Goal: Task Accomplishment & Management: Use online tool/utility

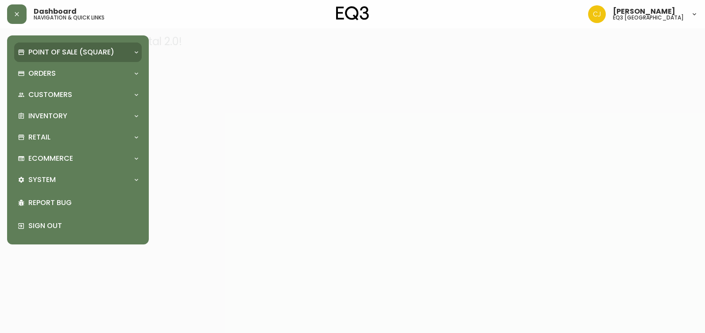
click at [31, 47] on p "Point of Sale (Square)" at bounding box center [71, 52] width 86 height 10
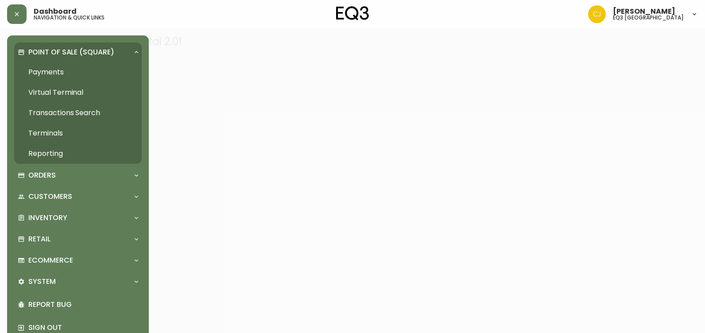
click at [226, 44] on div at bounding box center [352, 166] width 705 height 333
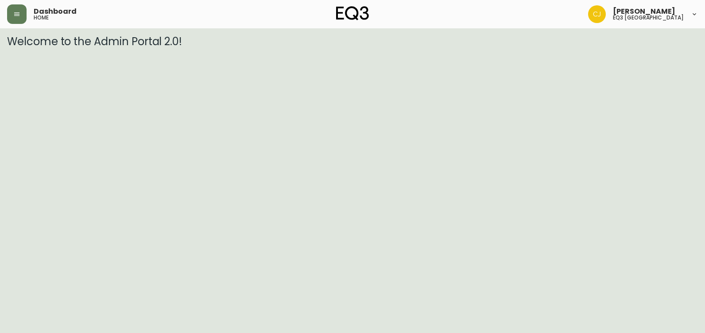
click at [6, 14] on header "Dashboard home [PERSON_NAME] eq3 [GEOGRAPHIC_DATA]" at bounding box center [352, 14] width 705 height 28
click at [16, 10] on button "button" at bounding box center [16, 13] width 19 height 19
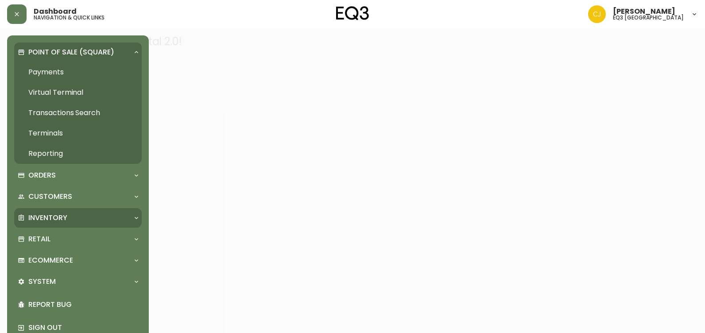
click at [54, 217] on p "Inventory" at bounding box center [47, 218] width 39 height 10
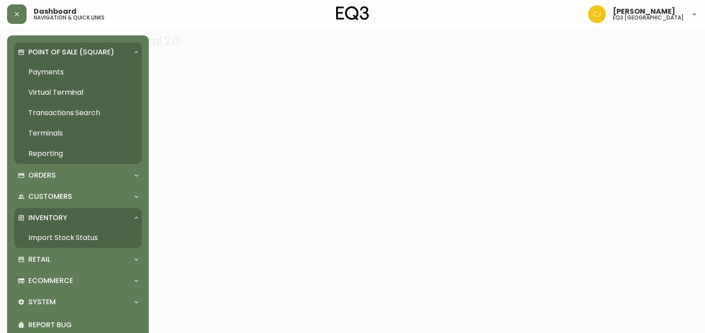
drag, startPoint x: 55, startPoint y: 233, endPoint x: 151, endPoint y: 99, distance: 165.2
click at [56, 233] on link "Import Stock Status" at bounding box center [78, 238] width 128 height 20
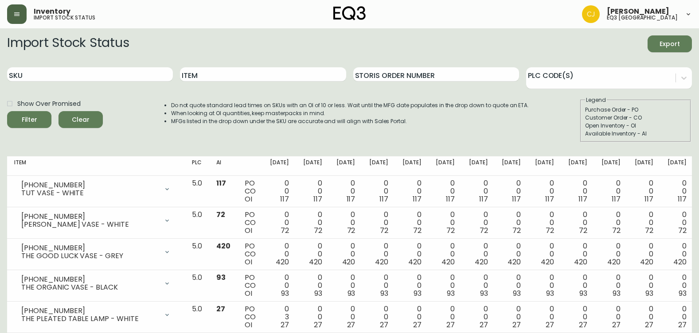
click at [26, 7] on div "Inventory import stock status" at bounding box center [121, 13] width 228 height 19
click at [22, 14] on button "button" at bounding box center [16, 13] width 19 height 19
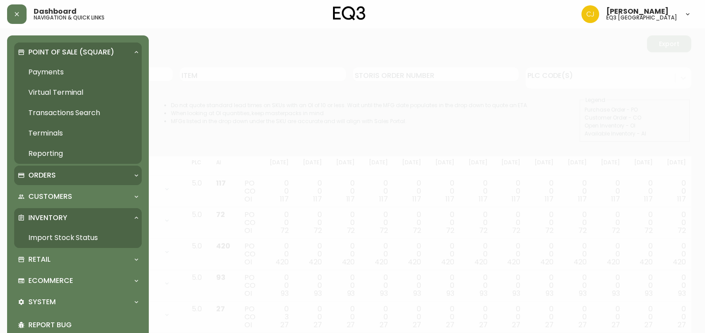
click at [62, 174] on div "Orders" at bounding box center [74, 176] width 112 height 10
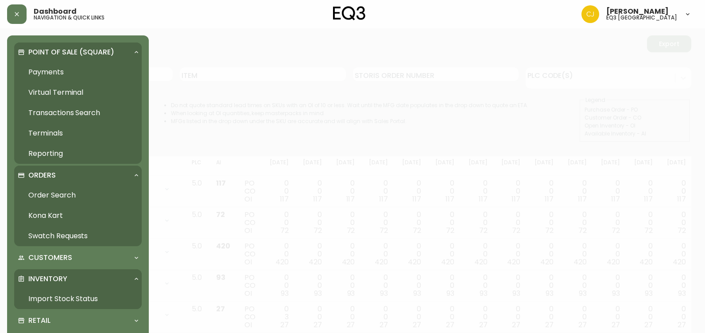
click at [53, 194] on link "Order Search" at bounding box center [78, 195] width 128 height 20
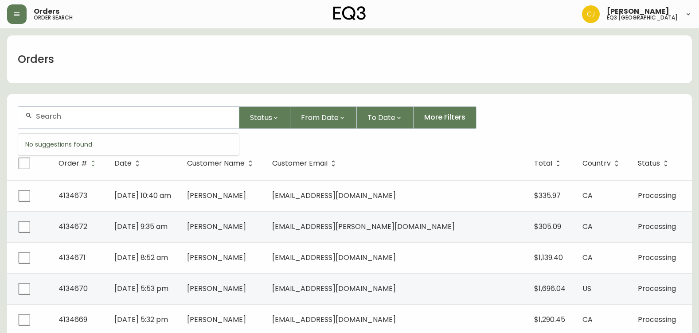
click at [103, 116] on input "text" at bounding box center [134, 116] width 196 height 8
paste input "[EMAIL_ADDRESS][DOMAIN_NAME]"
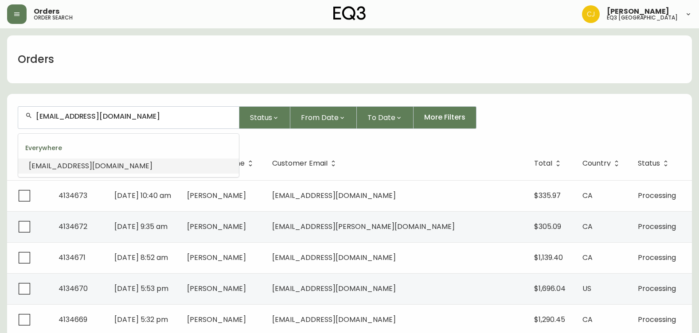
click at [103, 160] on li "[EMAIL_ADDRESS][DOMAIN_NAME]" at bounding box center [128, 166] width 221 height 15
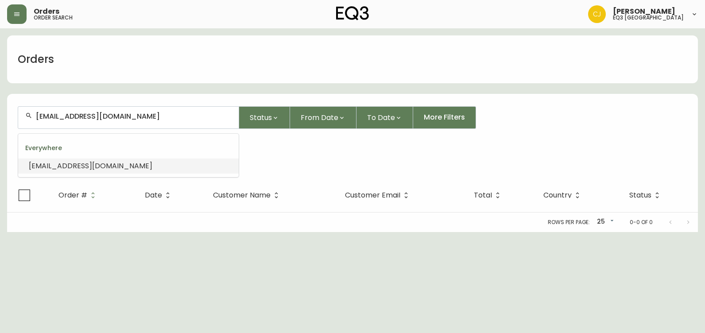
drag, startPoint x: 168, startPoint y: 118, endPoint x: 0, endPoint y: 123, distance: 168.4
click at [0, 123] on html "Orders order search [PERSON_NAME] eq3 [GEOGRAPHIC_DATA] Orders [EMAIL_ADDRESS][…" at bounding box center [352, 116] width 705 height 232
paste input "[PERSON_NAME]"
type input "[PERSON_NAME]"
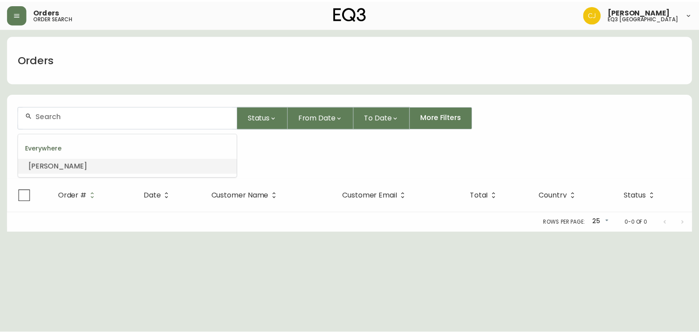
scroll to position [0, 0]
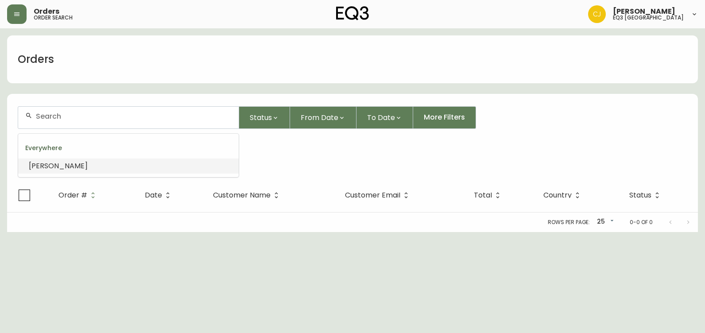
click at [48, 167] on span "[PERSON_NAME]" at bounding box center [58, 166] width 59 height 10
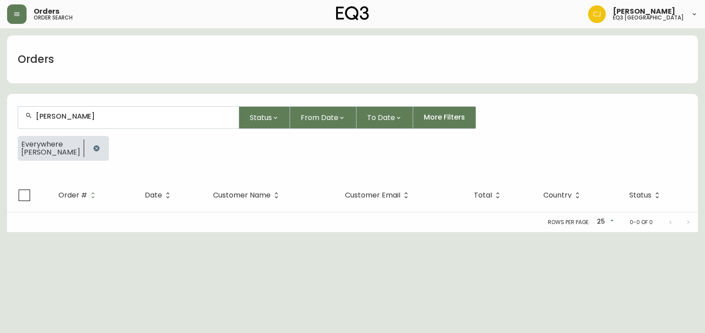
type input "[PERSON_NAME]"
click at [18, 7] on button "button" at bounding box center [16, 13] width 19 height 19
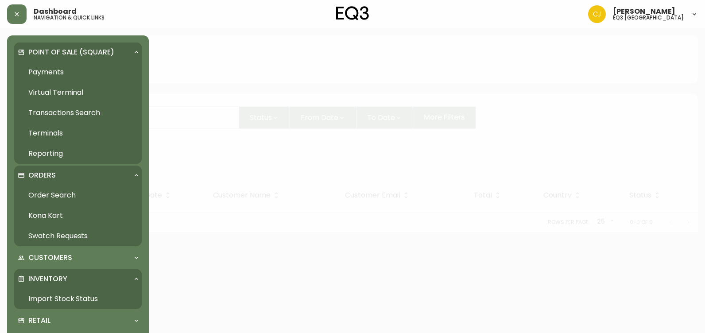
click at [27, 70] on link "Payments" at bounding box center [78, 72] width 128 height 20
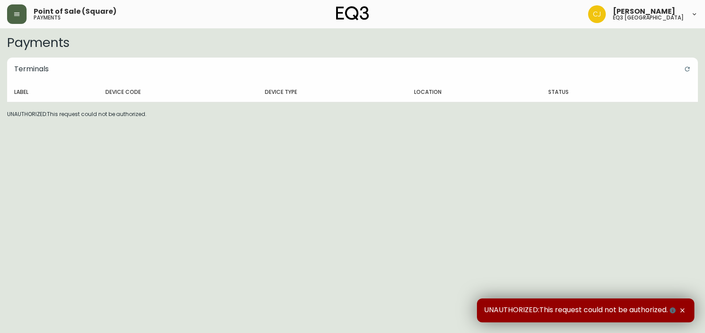
click at [14, 14] on icon "button" at bounding box center [16, 14] width 7 height 7
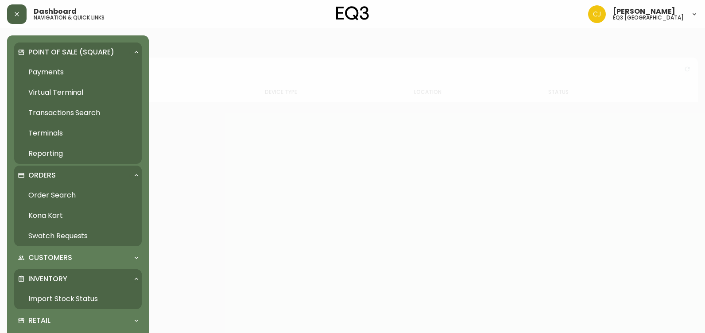
click at [61, 198] on link "Order Search" at bounding box center [78, 195] width 128 height 20
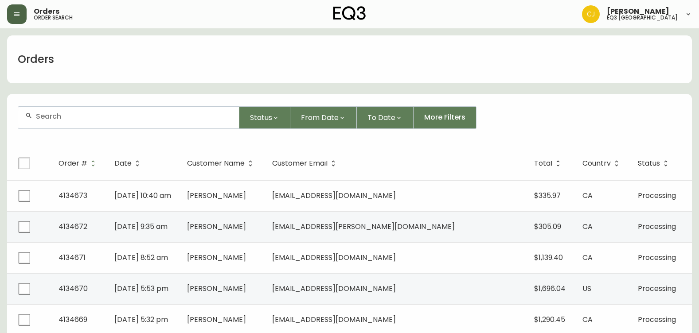
click at [8, 13] on button "button" at bounding box center [16, 13] width 19 height 19
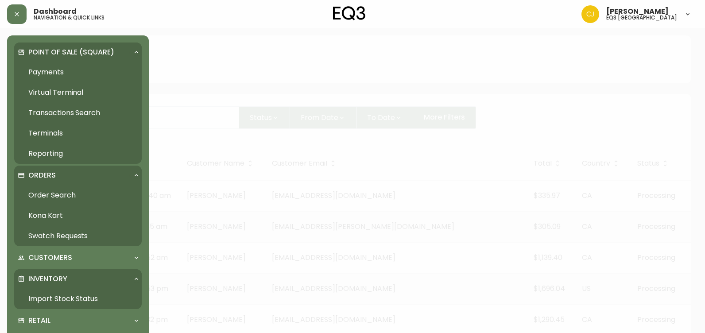
click at [51, 97] on link "Virtual Terminal" at bounding box center [78, 92] width 128 height 20
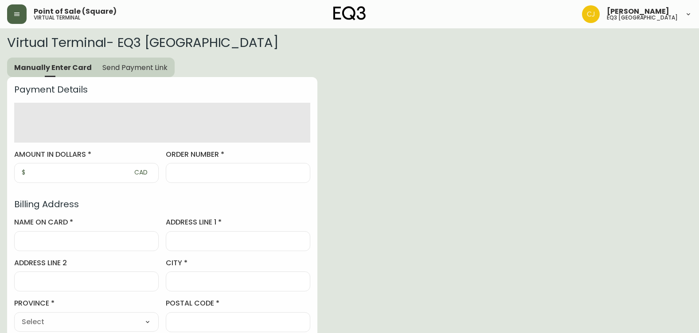
click at [10, 10] on button "button" at bounding box center [16, 13] width 19 height 19
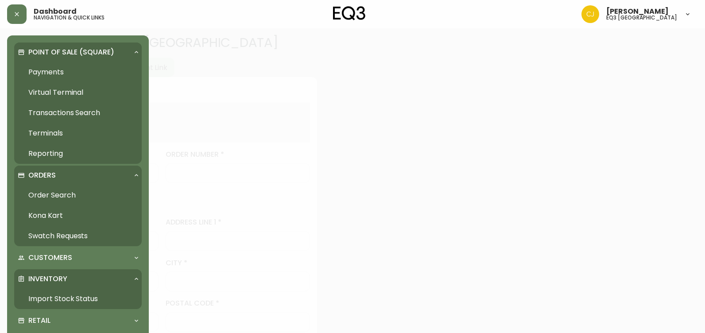
click at [35, 298] on link "Import Stock Status" at bounding box center [78, 299] width 128 height 20
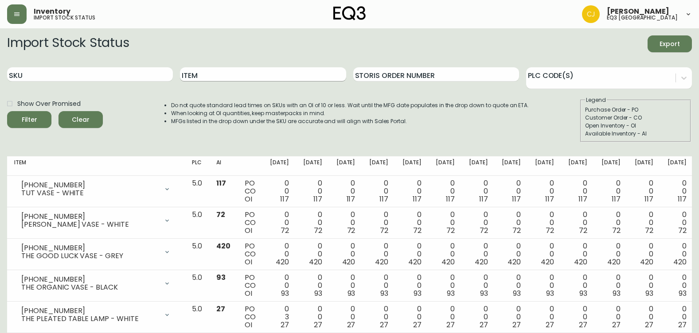
click at [230, 74] on input "Item" at bounding box center [263, 74] width 166 height 14
click at [7, 111] on button "Filter" at bounding box center [29, 119] width 44 height 17
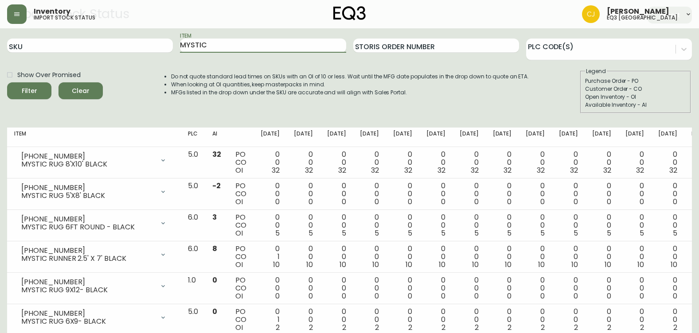
scroll to position [44, 0]
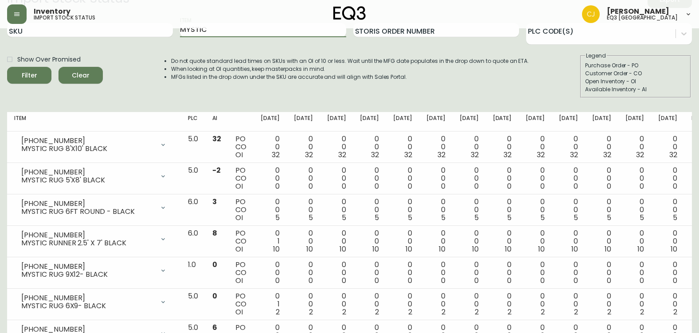
drag, startPoint x: 222, startPoint y: 33, endPoint x: 76, endPoint y: 23, distance: 147.0
click at [75, 22] on div "Inventory import stock status [PERSON_NAME] eq3 [GEOGRAPHIC_DATA] Import Stock …" at bounding box center [349, 164] width 699 height 416
type input "NOMAD"
click at [7, 67] on button "Filter" at bounding box center [29, 75] width 44 height 17
